Goal: Task Accomplishment & Management: Use online tool/utility

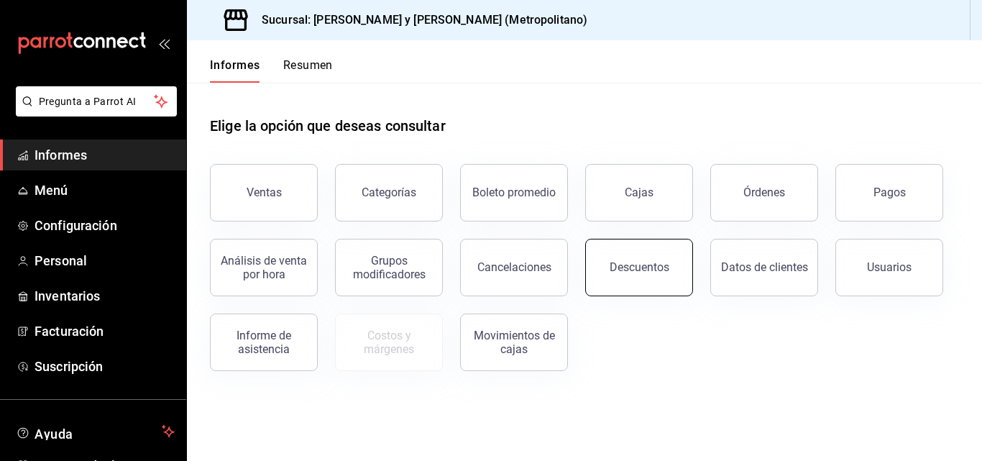
click at [620, 287] on button "Descuentos" at bounding box center [639, 268] width 108 height 58
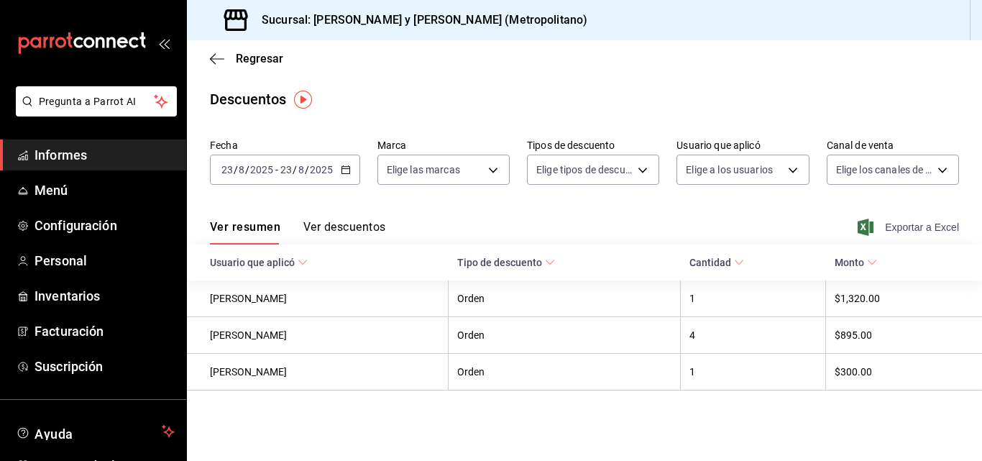
click at [877, 222] on span "Exportar a Excel" at bounding box center [910, 227] width 99 height 17
